Goal: Task Accomplishment & Management: Manage account settings

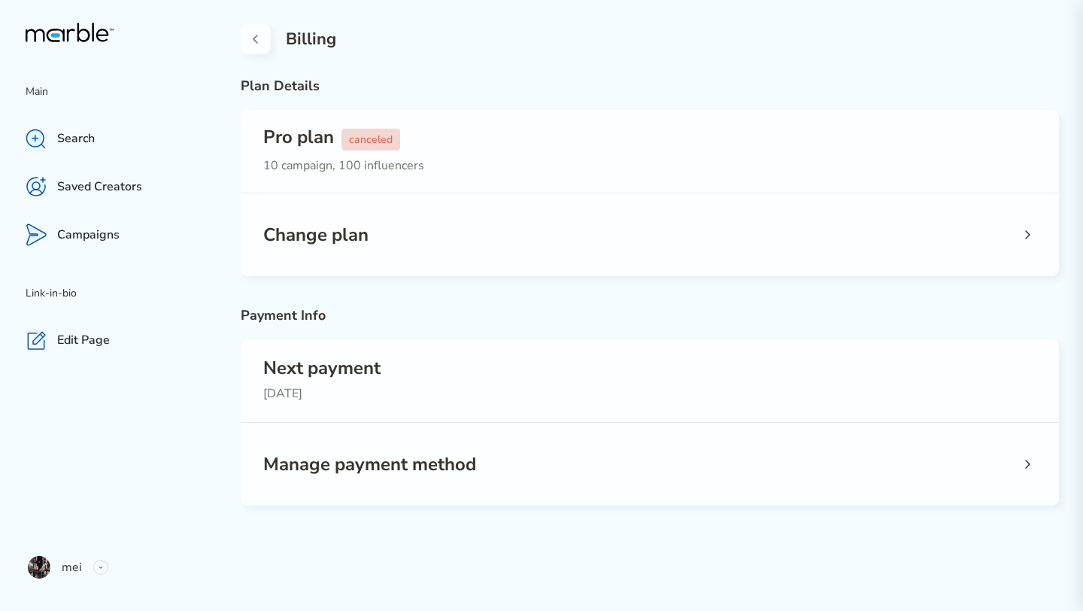
click at [438, 229] on div "Change plan" at bounding box center [650, 234] width 818 height 83
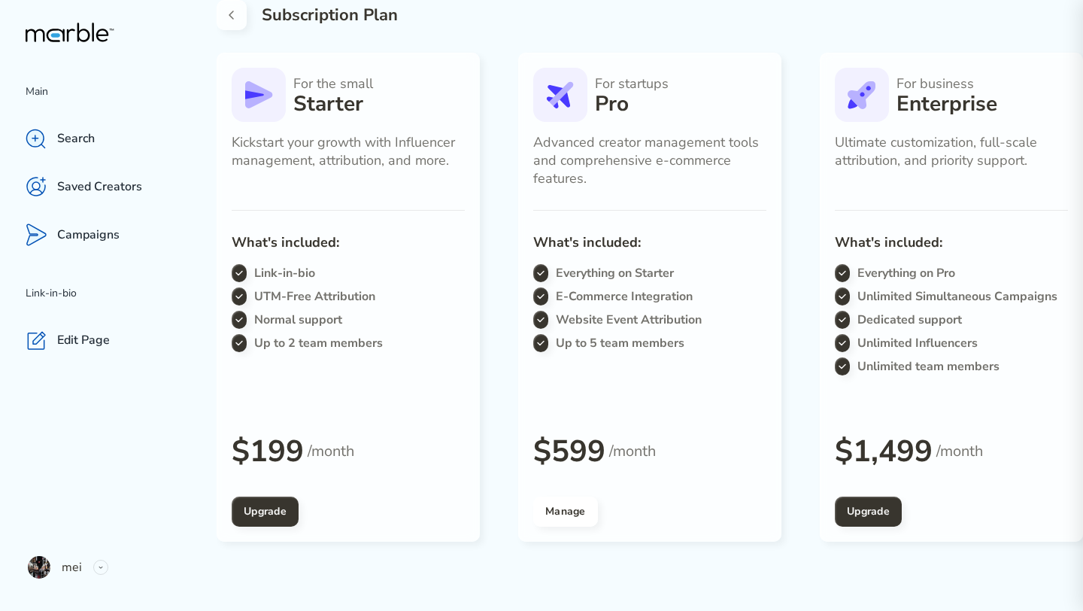
drag, startPoint x: 533, startPoint y: 142, endPoint x: 584, endPoint y: 189, distance: 69.2
click at [584, 189] on div "For startups Pro Advanced creator management tools and comprehensive e-commerce…" at bounding box center [649, 297] width 263 height 489
copy p "Advanced creator management tools and comprehensive e-commerce feature"
click at [223, 12] on icon at bounding box center [232, 15] width 18 height 18
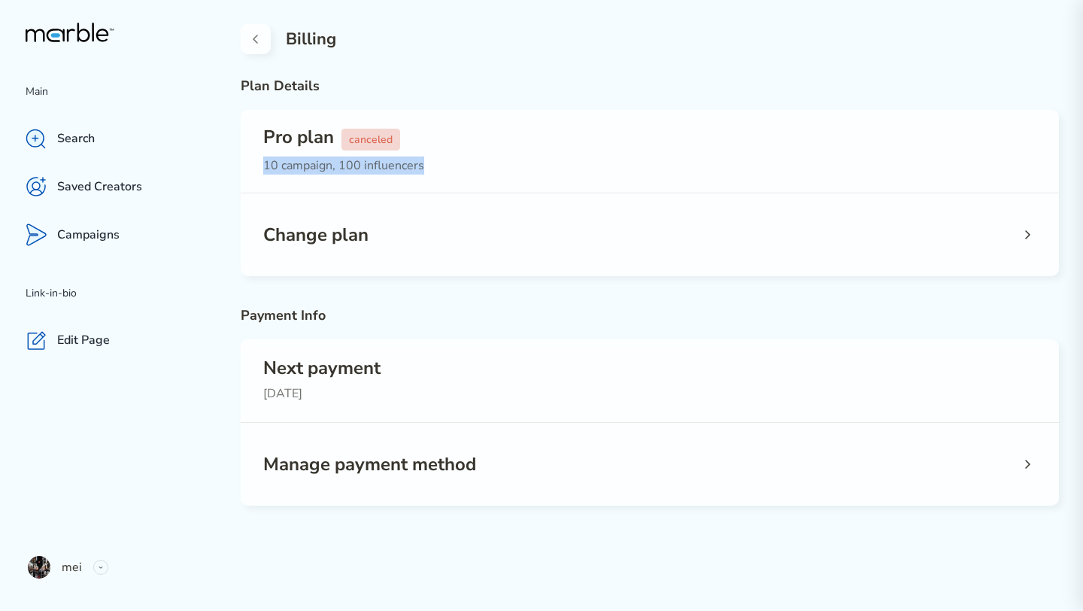
drag, startPoint x: 265, startPoint y: 165, endPoint x: 457, endPoint y: 165, distance: 192.6
click at [457, 165] on p "10 campaign, 100 influencers" at bounding box center [649, 165] width 773 height 18
copy p "10 campaign, 100 influencers"
click at [541, 263] on div "Change plan" at bounding box center [650, 234] width 818 height 83
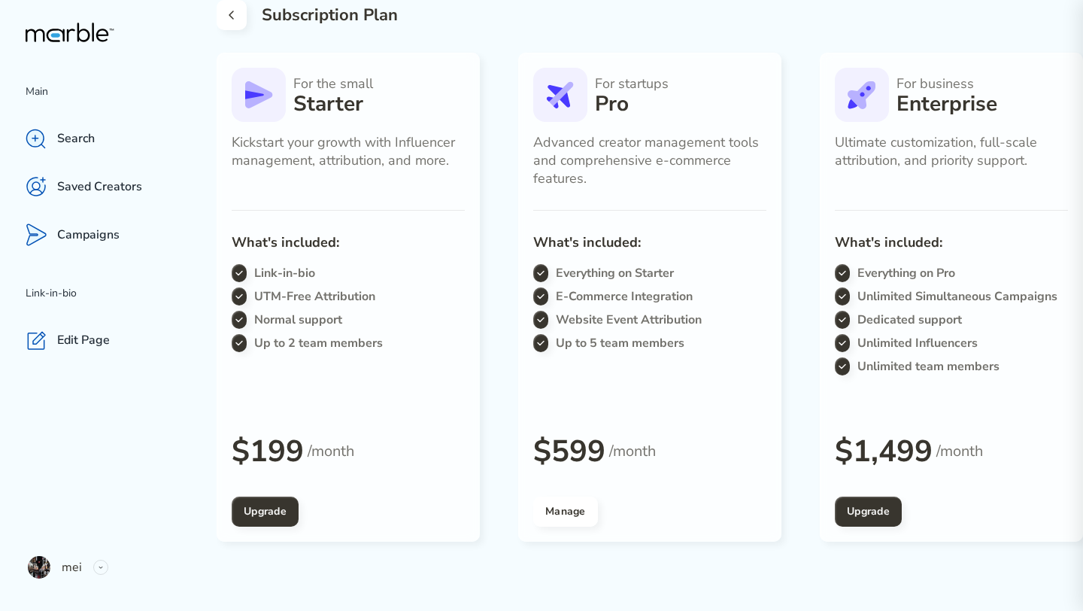
click at [237, 15] on icon at bounding box center [232, 15] width 18 height 18
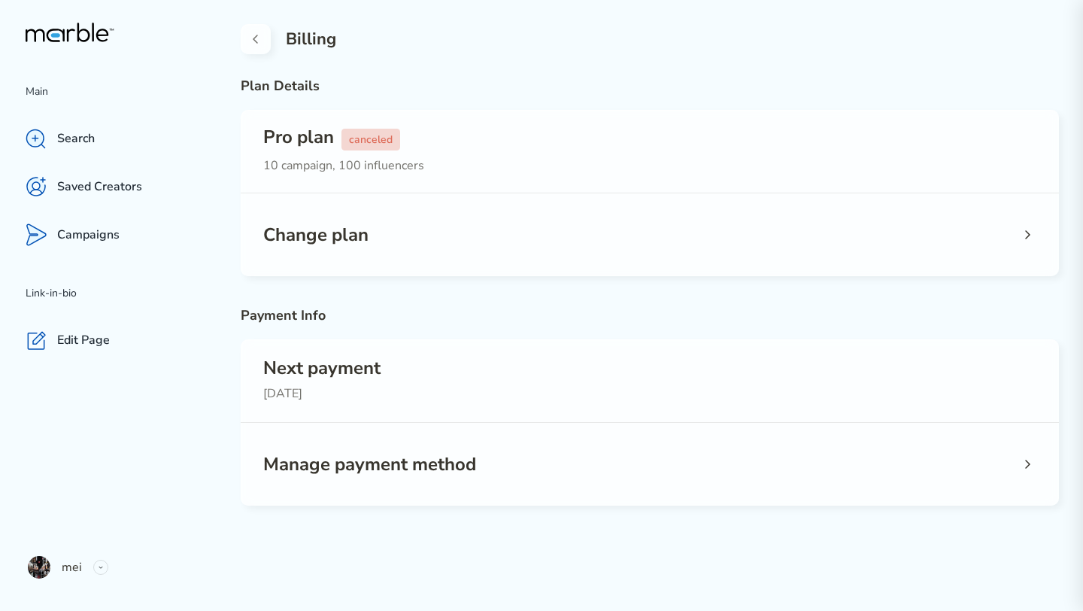
click at [482, 295] on div "Billing Plan Details Pro plan canceled 10 campaign, 100 influencers Change plan…" at bounding box center [650, 252] width 866 height 505
click at [493, 460] on div "Manage payment method" at bounding box center [650, 464] width 818 height 83
click at [253, 35] on icon at bounding box center [256, 39] width 18 height 18
